Goal: Information Seeking & Learning: Learn about a topic

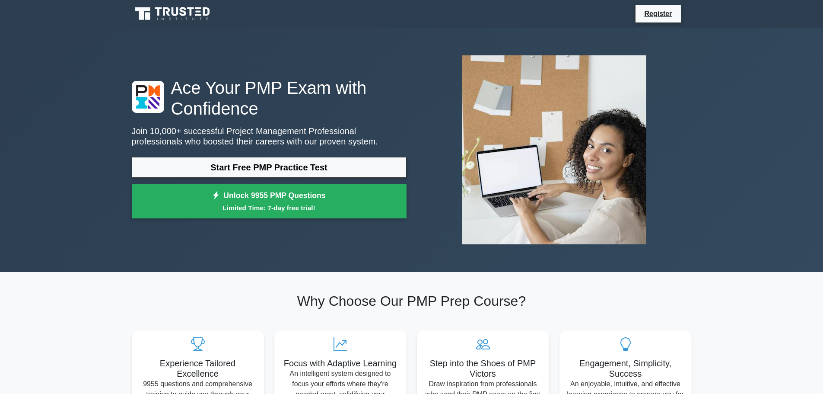
click at [261, 165] on link "Start Free PMP Practice Test" at bounding box center [269, 167] width 275 height 21
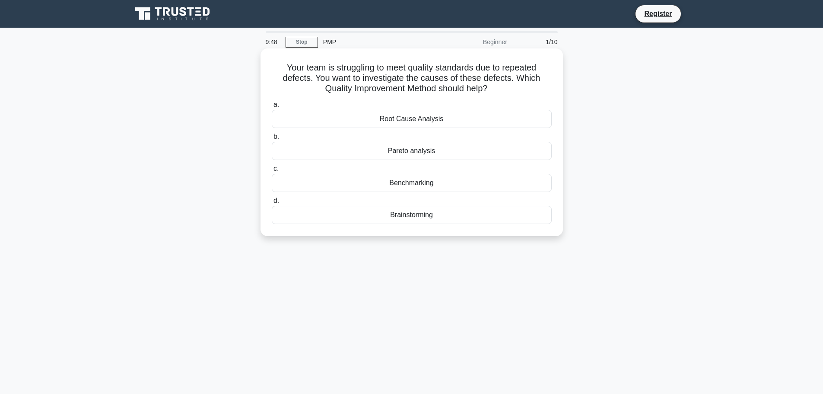
click at [391, 117] on div "Root Cause Analysis" at bounding box center [412, 119] width 280 height 18
click at [272, 108] on input "a. Root Cause Analysis" at bounding box center [272, 105] width 0 height 6
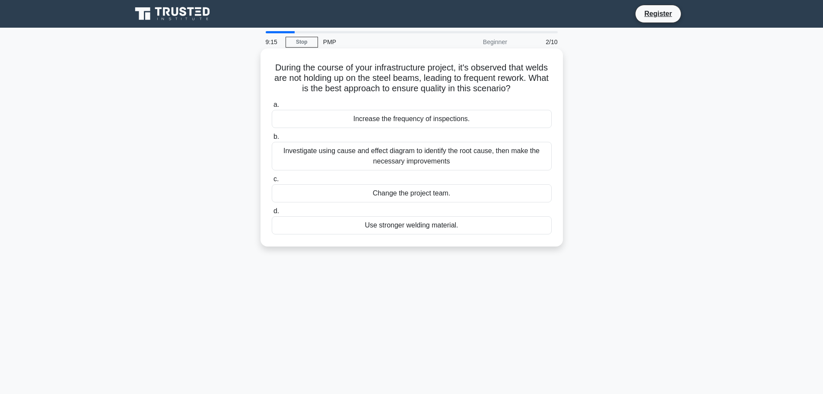
click at [382, 228] on div "Use stronger welding material." at bounding box center [412, 225] width 280 height 18
click at [272, 214] on input "d. Use stronger welding material." at bounding box center [272, 211] width 0 height 6
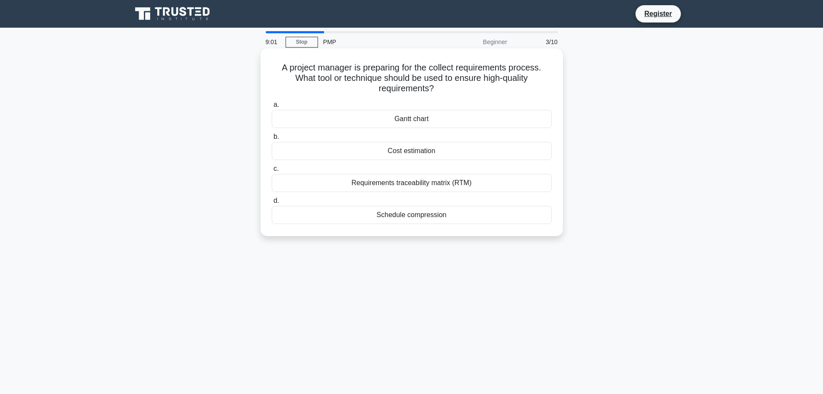
click at [414, 183] on div "Requirements traceability matrix (RTM)" at bounding box center [412, 183] width 280 height 18
click at [272, 172] on input "c. Requirements traceability matrix (RTM)" at bounding box center [272, 169] width 0 height 6
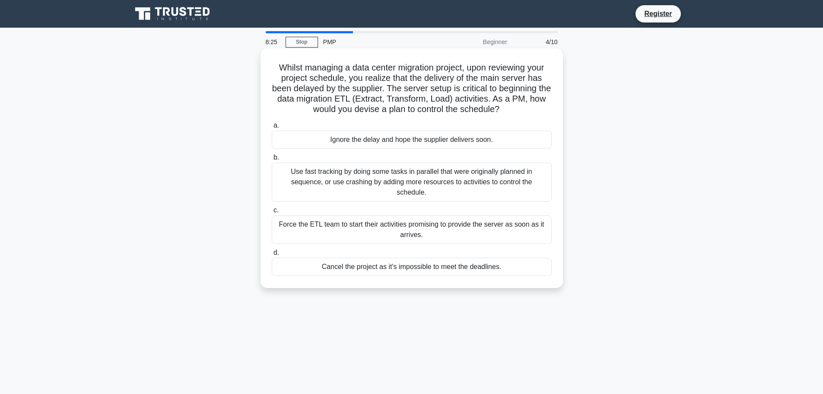
click at [411, 182] on div "Use fast tracking by doing some tasks in parallel that were originally planned …" at bounding box center [412, 181] width 280 height 39
click at [272, 160] on input "b. Use fast tracking by doing some tasks in parallel that were originally plann…" at bounding box center [272, 158] width 0 height 6
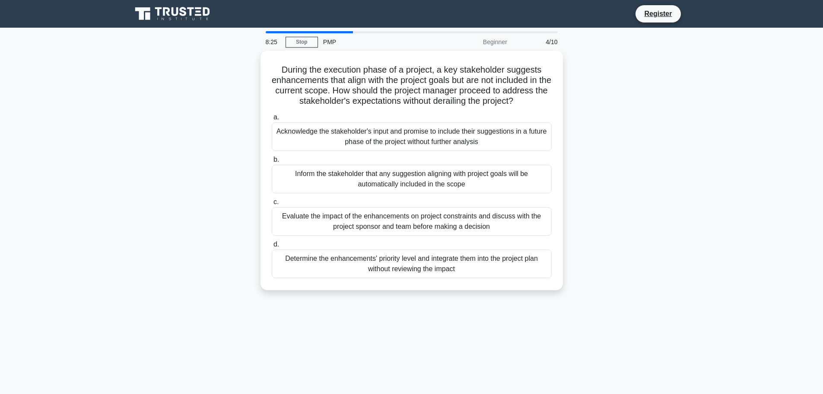
click at [411, 182] on div "Inform the stakeholder that any suggestion aligning with project goals will be …" at bounding box center [412, 179] width 280 height 29
click at [272, 162] on input "b. Inform the stakeholder that any suggestion aligning with project goals will …" at bounding box center [272, 160] width 0 height 6
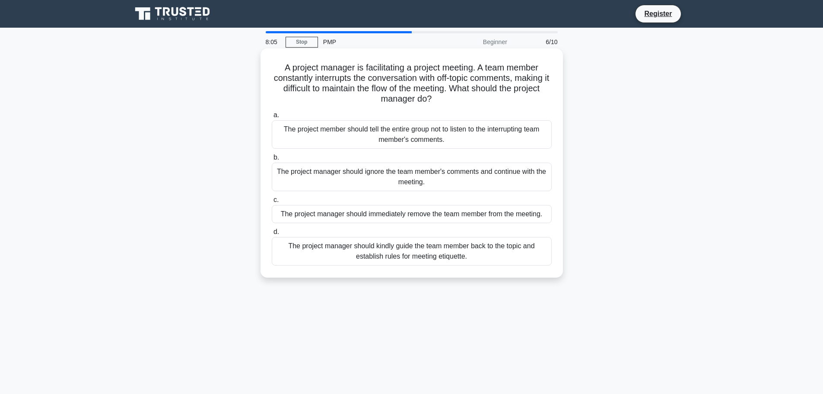
click at [416, 257] on div "The project manager should kindly guide the team member back to the topic and e…" at bounding box center [412, 251] width 280 height 29
click at [272, 235] on input "d. The project manager should kindly guide the team member back to the topic an…" at bounding box center [272, 232] width 0 height 6
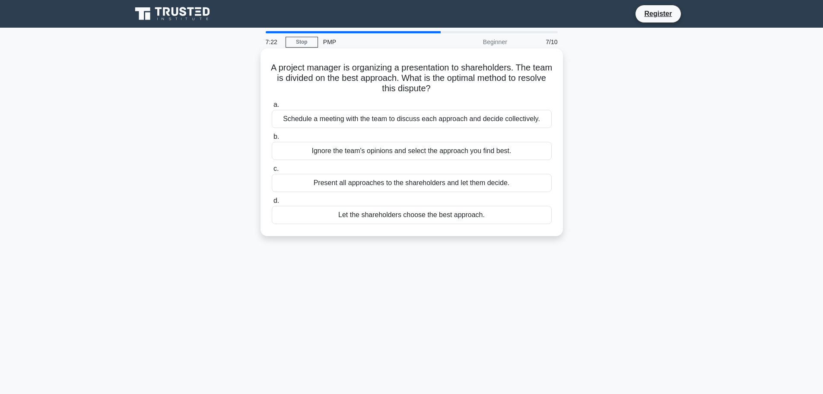
click at [427, 155] on div "Ignore the team's opinions and select the approach you find best." at bounding box center [412, 151] width 280 height 18
click at [272, 140] on input "b. Ignore the team's opinions and select the approach you find best." at bounding box center [272, 137] width 0 height 6
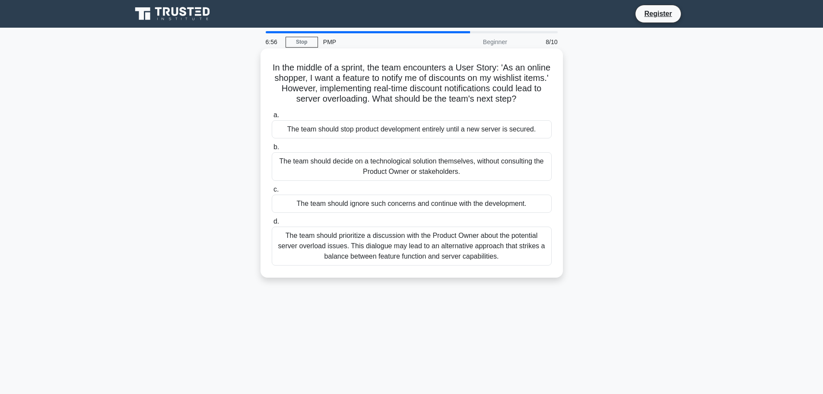
click at [401, 256] on div "The team should prioritize a discussion with the Product Owner about the potent…" at bounding box center [412, 245] width 280 height 39
click at [272, 224] on input "d. The team should prioritize a discussion with the Product Owner about the pot…" at bounding box center [272, 222] width 0 height 6
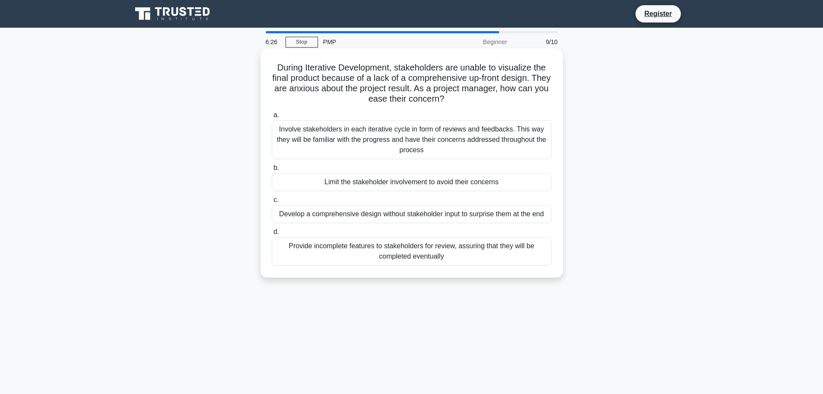
click at [399, 142] on div "Involve stakeholders in each iterative cycle in form of reviews and feedbacks. …" at bounding box center [412, 139] width 280 height 39
click at [272, 118] on input "a. Involve stakeholders in each iterative cycle in form of reviews and feedback…" at bounding box center [272, 115] width 0 height 6
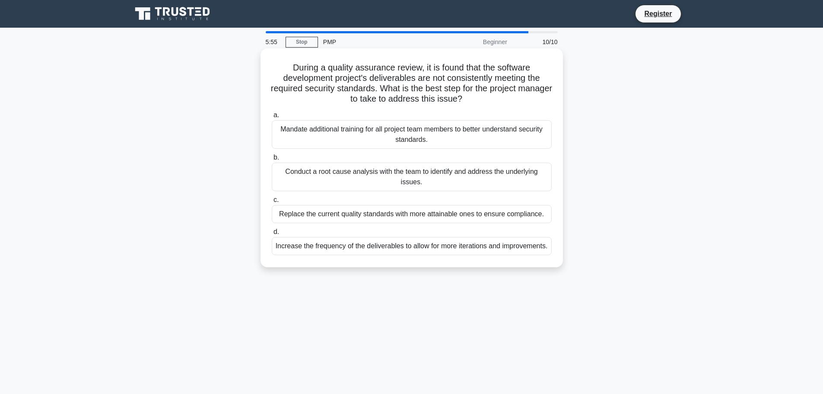
click at [397, 172] on div "Conduct a root cause analysis with the team to identify and address the underly…" at bounding box center [412, 176] width 280 height 29
click at [272, 160] on input "b. Conduct a root cause analysis with the team to identify and address the unde…" at bounding box center [272, 158] width 0 height 6
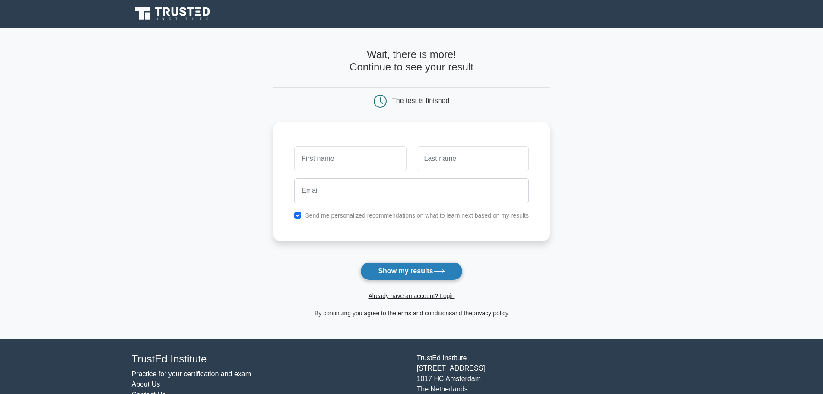
click at [410, 269] on button "Show my results" at bounding box center [411, 271] width 102 height 18
click at [318, 154] on input "text" at bounding box center [350, 156] width 112 height 25
type input "Tshulthrim"
click at [448, 156] on input "text" at bounding box center [473, 156] width 112 height 25
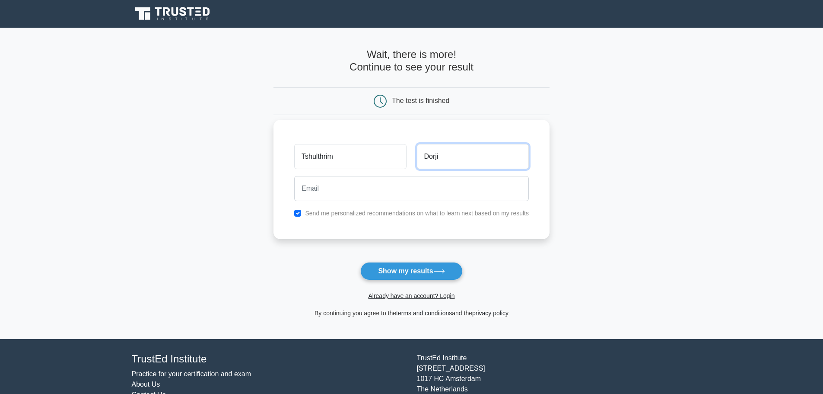
type input "Dorji"
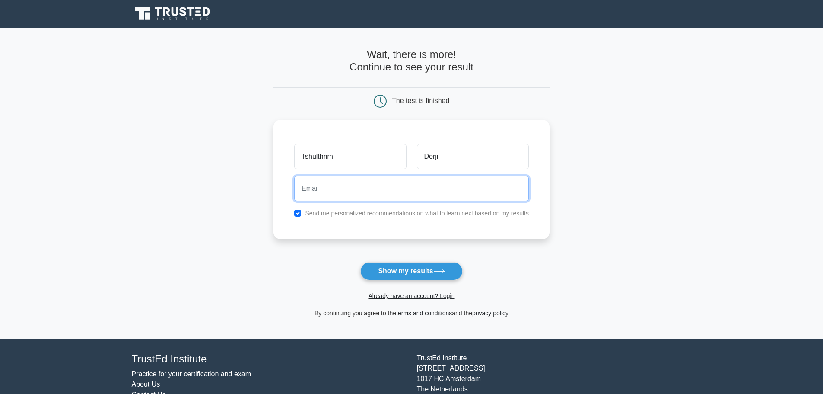
click at [320, 191] on input "email" at bounding box center [411, 188] width 235 height 25
type input "tshulthrim.dorji@gmail.com"
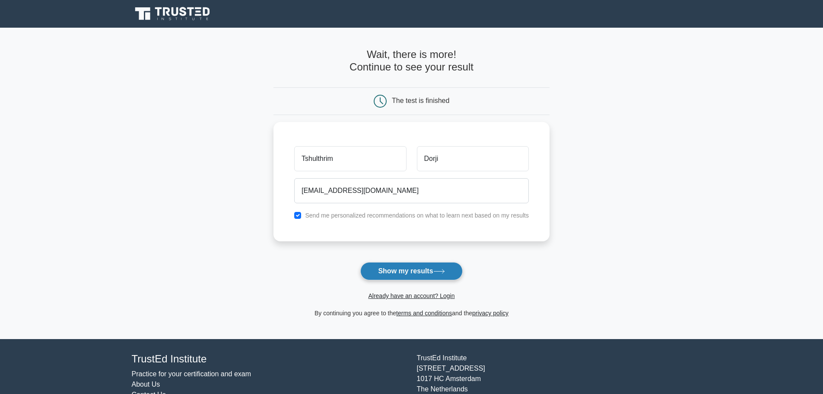
click at [391, 273] on button "Show my results" at bounding box center [411, 271] width 102 height 18
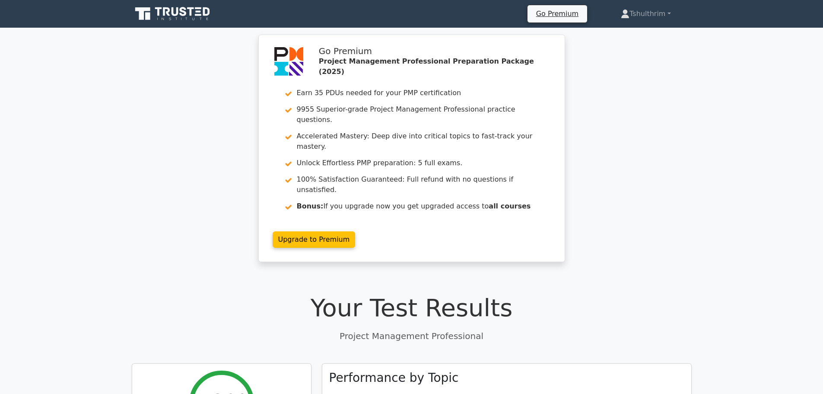
click at [215, 329] on p "Project Management Professional" at bounding box center [412, 335] width 560 height 13
click at [125, 187] on div "Go Premium Project Management Professional Preparation Package (2025) Earn 35 P…" at bounding box center [411, 154] width 823 height 238
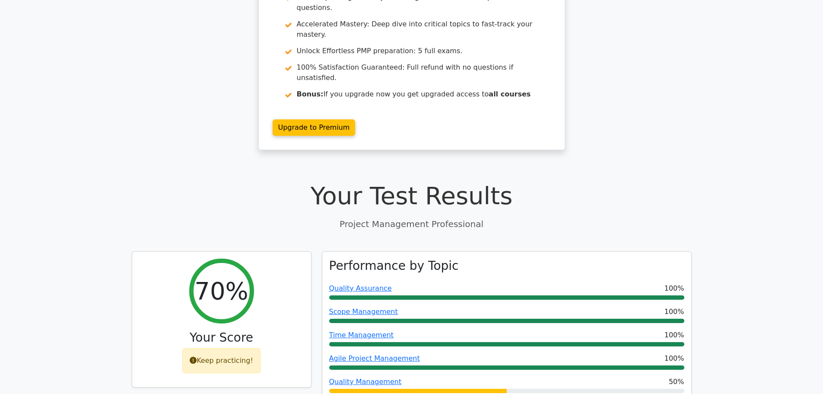
scroll to position [190, 0]
